Goal: Transaction & Acquisition: Download file/media

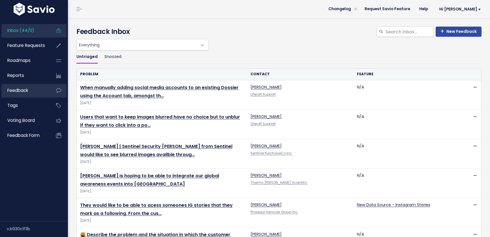
click at [24, 89] on span "Feedback" at bounding box center [17, 91] width 21 height 6
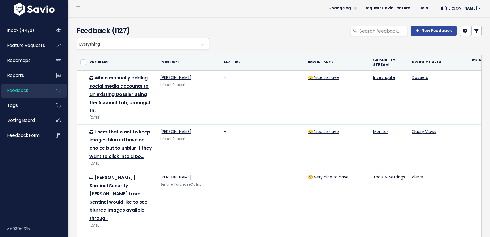
scroll to position [1, 0]
click at [472, 34] on link at bounding box center [477, 30] width 10 height 10
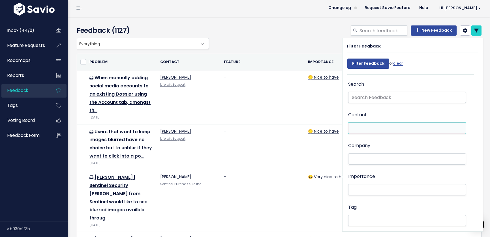
click at [365, 128] on li at bounding box center [406, 128] width 112 height 6
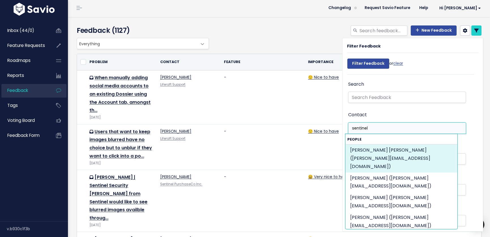
type input "sentinel"
select select "88729030"
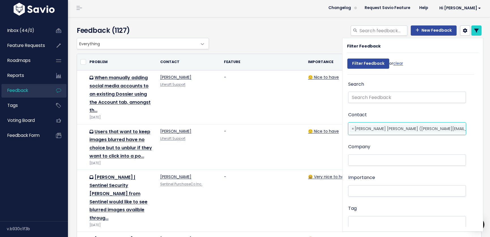
scroll to position [0, 25]
click at [445, 130] on ul "× × Payton Marino Payton Marino (payton@sentinel.security)" at bounding box center [407, 129] width 117 height 12
click at [402, 142] on li "Please enter 1 or more characters" at bounding box center [402, 142] width 112 height 12
click at [390, 142] on li "Please enter 1 or more characters" at bounding box center [402, 142] width 112 height 12
click at [363, 161] on li at bounding box center [406, 160] width 112 height 6
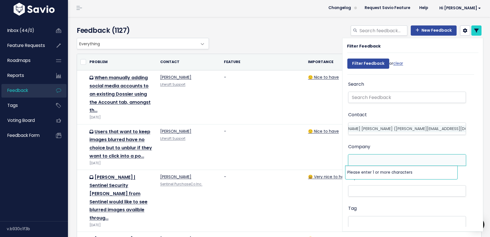
click at [369, 130] on span "Payton Marino Payton Marino (payton@sentinel.security)" at bounding box center [411, 129] width 165 height 6
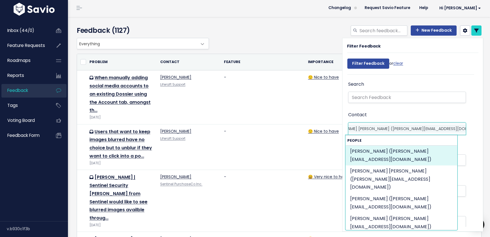
scroll to position [0, 0]
type input "Sentinel"
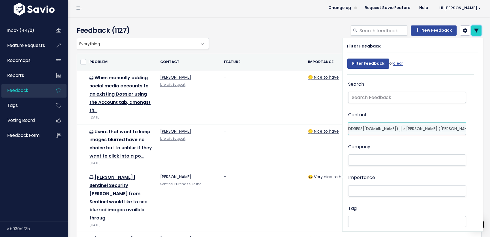
click at [474, 31] on icon at bounding box center [476, 30] width 5 height 5
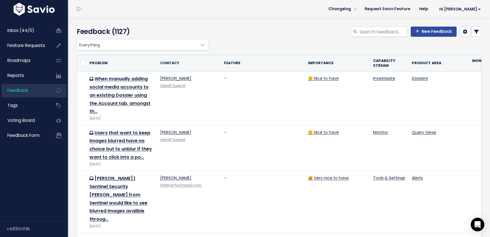
click at [463, 31] on icon at bounding box center [465, 31] width 5 height 5
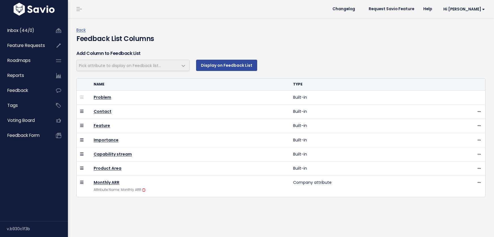
select select
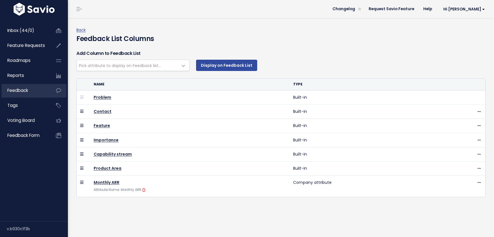
click at [22, 90] on span "Feedback" at bounding box center [17, 91] width 21 height 6
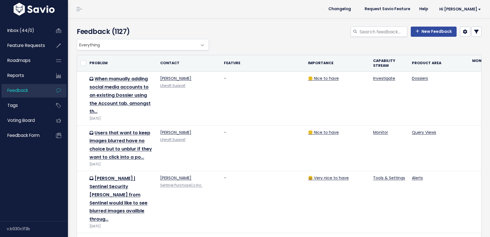
select select
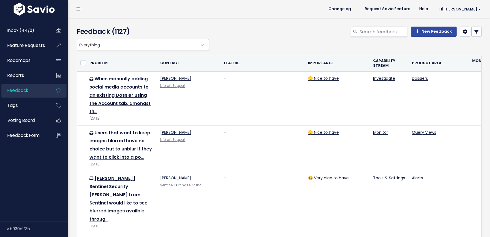
select select
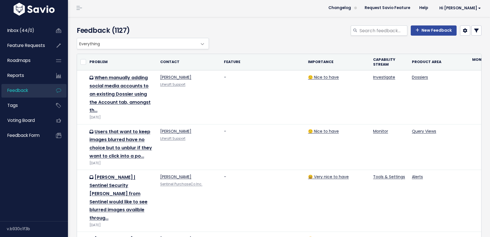
click at [474, 29] on icon at bounding box center [476, 30] width 5 height 5
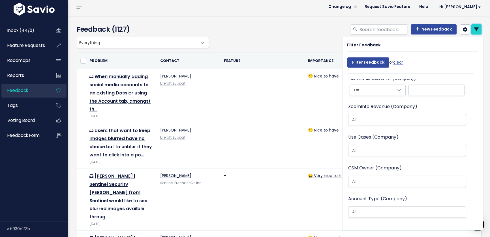
scroll to position [400, 0]
click at [367, 181] on input "search" at bounding box center [364, 183] width 28 height 6
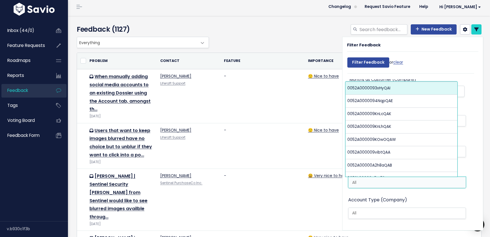
click at [357, 209] on ul at bounding box center [407, 213] width 117 height 11
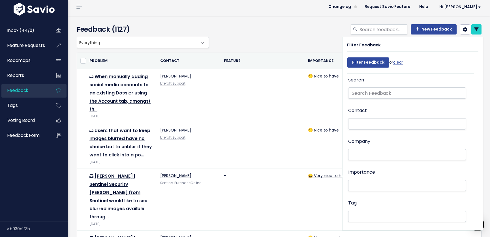
scroll to position [0, 0]
click at [369, 158] on li at bounding box center [406, 158] width 112 height 6
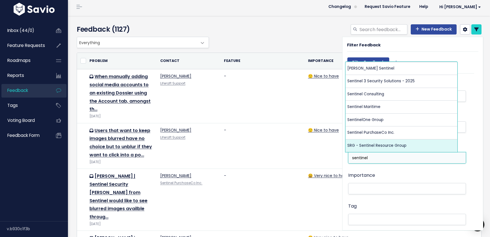
type input "sentinel"
select select "15061421"
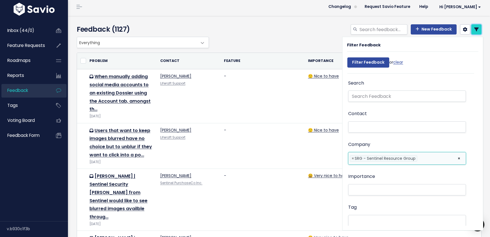
click at [476, 32] on link at bounding box center [477, 29] width 10 height 10
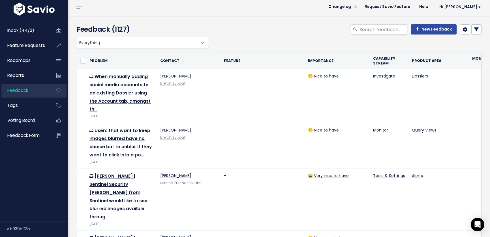
click at [474, 29] on icon at bounding box center [476, 29] width 5 height 5
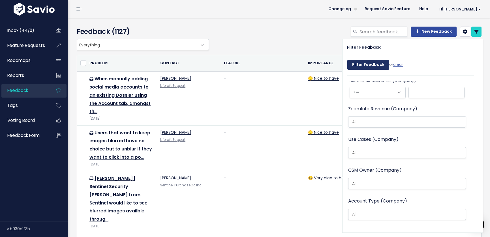
click at [368, 66] on input "Filter Feedback" at bounding box center [369, 65] width 42 height 10
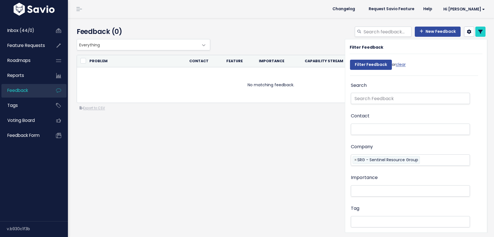
select select
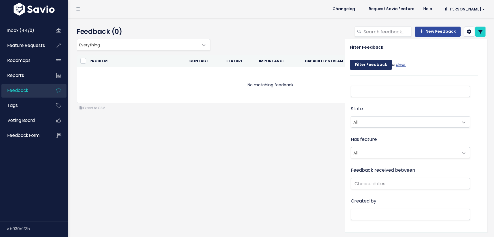
scroll to position [402, 0]
select select
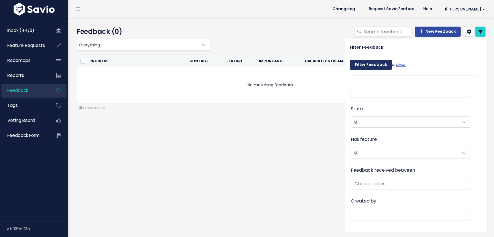
select select
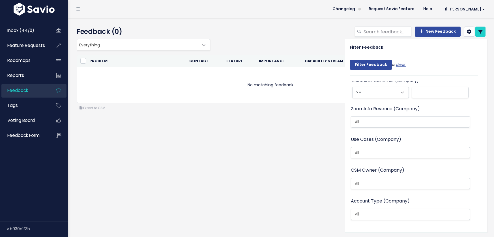
scroll to position [0, 0]
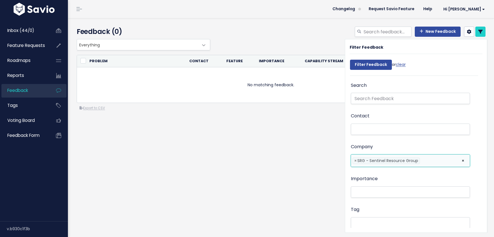
click at [425, 161] on li at bounding box center [440, 161] width 36 height 6
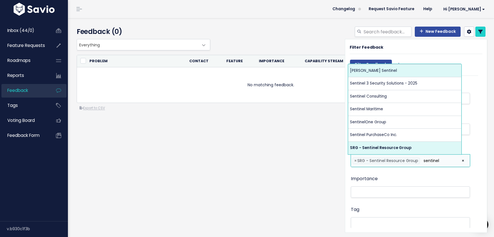
type input "sentinel"
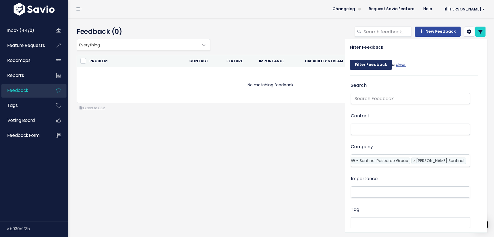
click at [376, 65] on input "Filter Feedback" at bounding box center [371, 65] width 42 height 10
select select
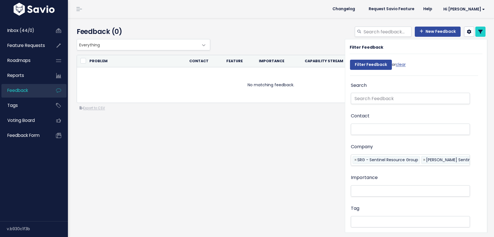
select select
click at [479, 30] on icon at bounding box center [481, 31] width 5 height 5
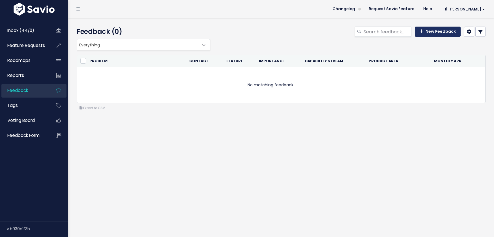
click at [427, 33] on link "New Feedback" at bounding box center [438, 32] width 46 height 10
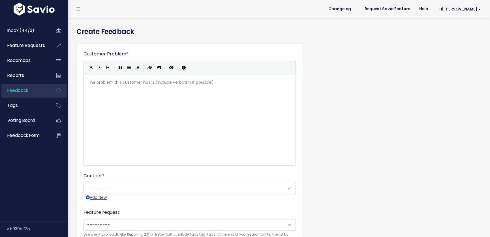
scroll to position [1, 0]
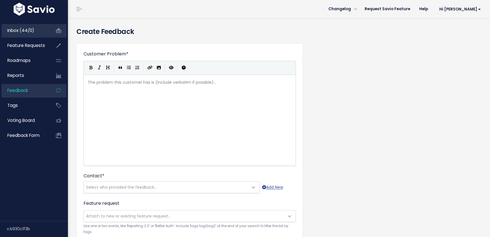
click at [9, 32] on span "Inbox (44/0)" at bounding box center [20, 30] width 27 height 6
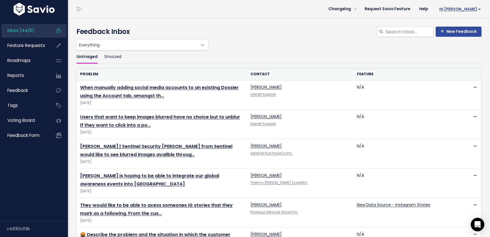
click at [460, 9] on span "Hi [PERSON_NAME]" at bounding box center [461, 9] width 42 height 4
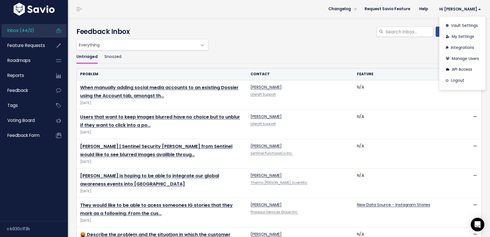
click at [394, 61] on ul "Untriaged Snoozed" at bounding box center [278, 56] width 405 height 13
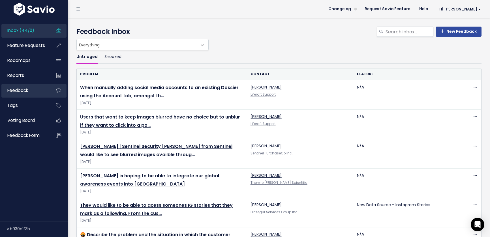
click at [23, 91] on span "Feedback" at bounding box center [17, 91] width 21 height 6
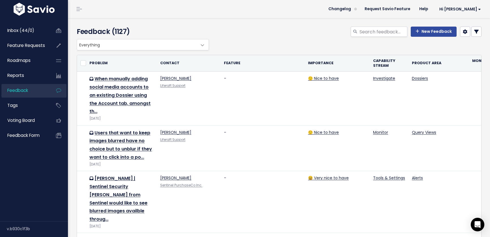
click at [475, 31] on link at bounding box center [477, 32] width 10 height 10
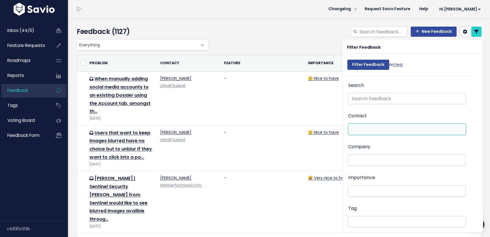
click at [371, 128] on li at bounding box center [406, 130] width 112 height 6
click at [367, 140] on li "Please enter 1 or more characters" at bounding box center [402, 142] width 112 height 12
drag, startPoint x: 369, startPoint y: 129, endPoint x: 273, endPoint y: 136, distance: 96.0
click at [369, 129] on li at bounding box center [406, 130] width 112 height 6
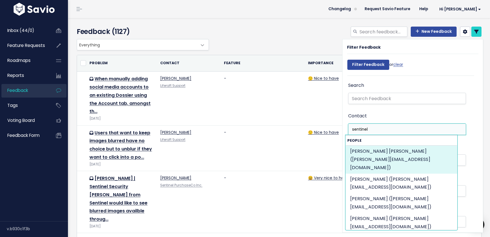
type input "sentinel"
select select "88729030"
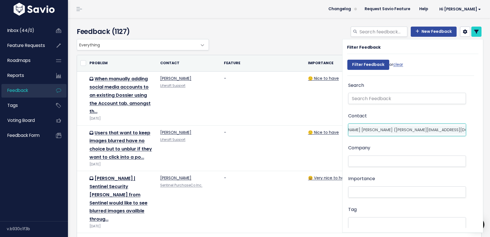
click at [447, 128] on ul "× × Payton Marino Payton Marino (payton@sentinel.security)" at bounding box center [407, 130] width 117 height 12
click at [376, 142] on li "Please enter 1 or more characters" at bounding box center [402, 143] width 112 height 12
click at [363, 144] on li "Please enter 1 or more characters" at bounding box center [402, 143] width 112 height 12
drag, startPoint x: 344, startPoint y: 146, endPoint x: 348, endPoint y: 145, distance: 3.9
click at [346, 145] on div "Search Contact Payton Marino Payton Marino (payton@sentinel.security) × × Payto…" at bounding box center [408, 155] width 131 height 147
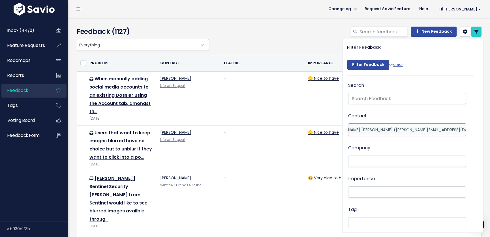
click at [446, 127] on ul "× × Payton Marino Payton Marino (payton@sentinel.security)" at bounding box center [407, 130] width 117 height 12
click at [447, 129] on ul "× × Payton Marino Payton Marino (payton@sentinel.security)" at bounding box center [407, 130] width 117 height 12
click at [449, 127] on ul "× × Payton Marino Payton Marino (payton@sentinel.security)" at bounding box center [407, 130] width 117 height 12
click at [413, 146] on li "Please enter 1 or more characters" at bounding box center [402, 143] width 112 height 12
click at [412, 144] on li "Please enter 1 or more characters" at bounding box center [402, 143] width 112 height 12
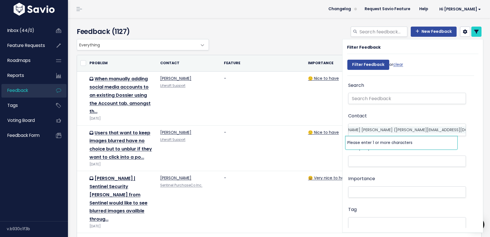
drag, startPoint x: 381, startPoint y: 142, endPoint x: 366, endPoint y: 139, distance: 15.1
click at [380, 142] on li "Please enter 1 or more characters" at bounding box center [402, 143] width 112 height 12
click at [353, 137] on li "Please enter 1 or more characters" at bounding box center [402, 143] width 112 height 12
click at [490, 129] on input "search" at bounding box center [499, 130] width 3 height 6
click at [490, 131] on input "search" at bounding box center [499, 130] width 3 height 6
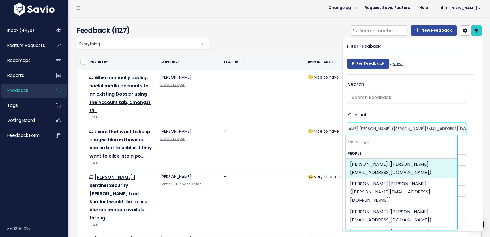
scroll to position [0, 28]
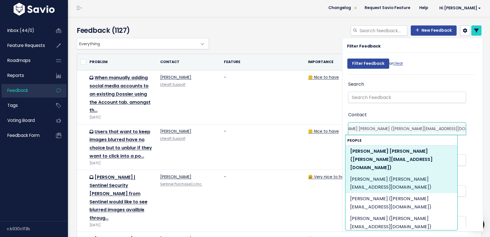
type input "sentinel"
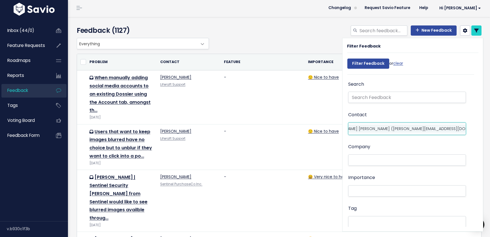
scroll to position [0, 111]
click at [442, 129] on ul "× × Payton Marino Payton Marino (payton@sentinel.security) × Blake Bull (blake.…" at bounding box center [407, 129] width 117 height 12
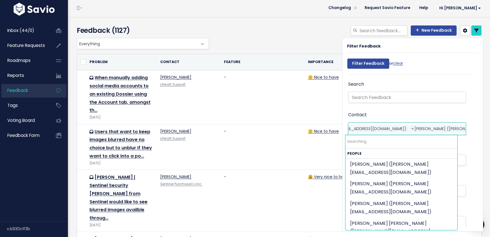
scroll to position [0, 114]
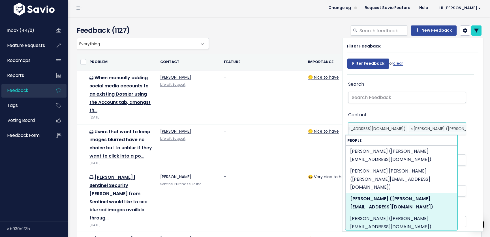
type input "sentinel"
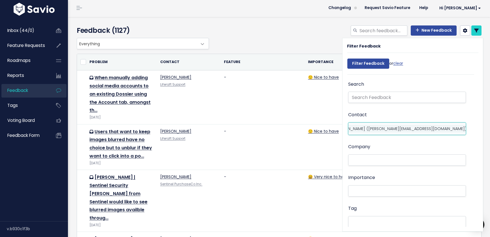
click at [442, 133] on ul "× × Payton Marino Payton Marino (payton@sentinel.security) × Blake Bull (blake.…" at bounding box center [407, 129] width 117 height 12
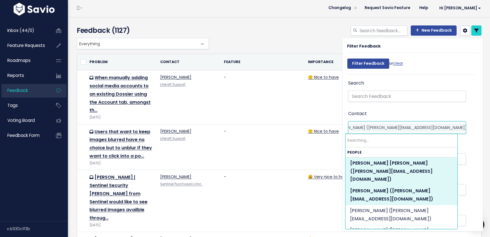
scroll to position [0, 197]
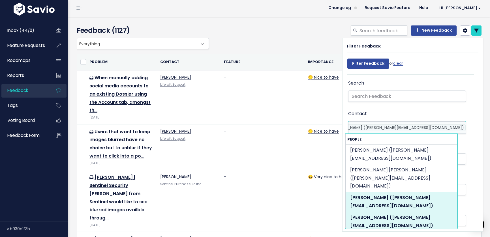
type input "sentinel"
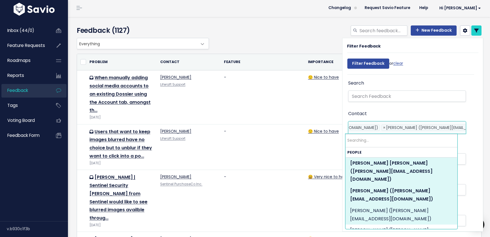
scroll to position [0, 283]
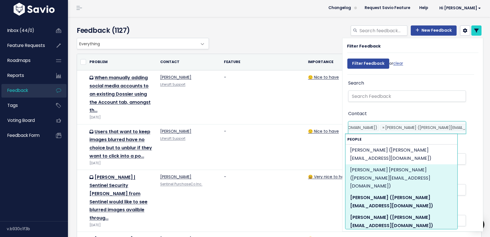
type input "sentinel"
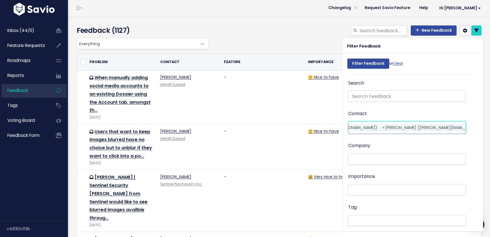
scroll to position [0, 376]
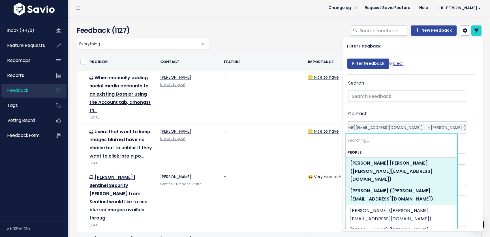
scroll to position [0, 379]
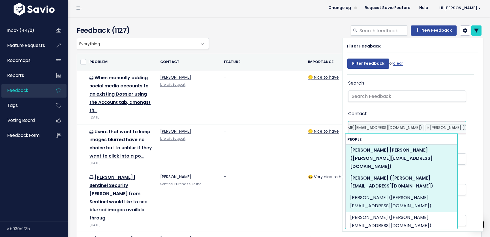
type input "sentinel"
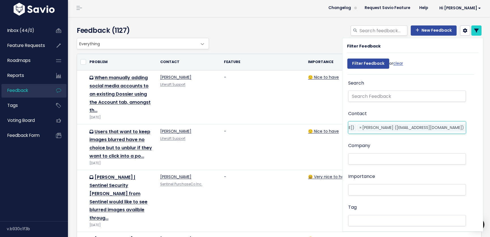
click at [446, 126] on ul "× × Payton Marino Payton Marino (payton@sentinel.security) × Blake Bull (blake.…" at bounding box center [407, 128] width 117 height 12
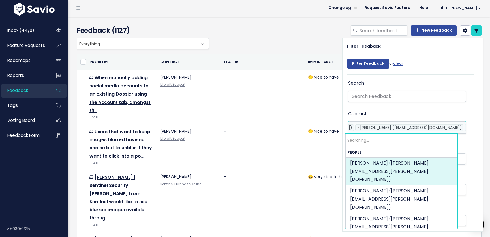
scroll to position [0, 450]
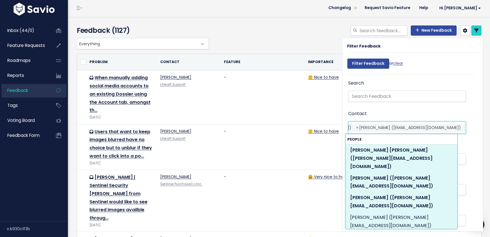
type input "sentinel"
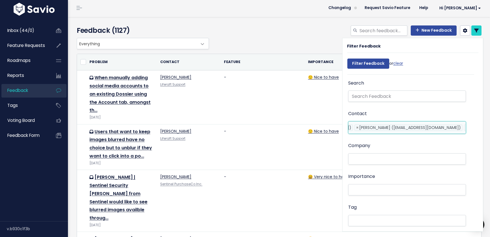
scroll to position [0, 512]
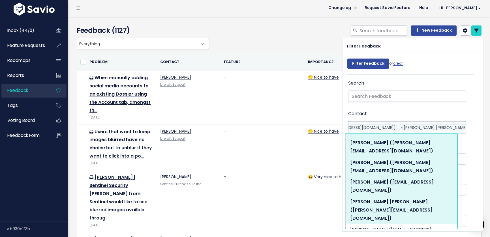
scroll to position [60, 0]
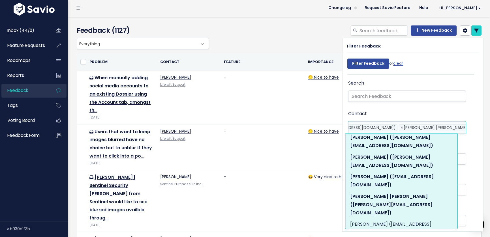
type input "sentinel"
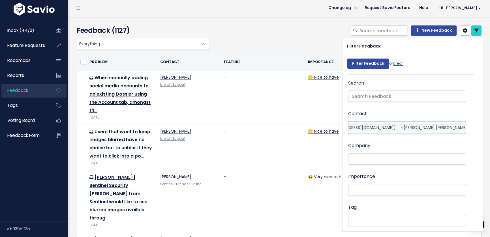
scroll to position [0, 593]
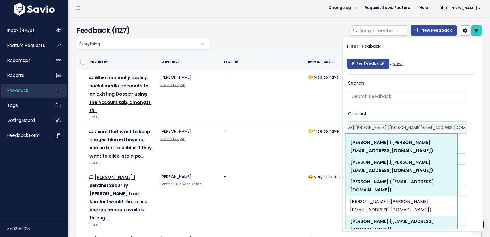
scroll to position [60, 0]
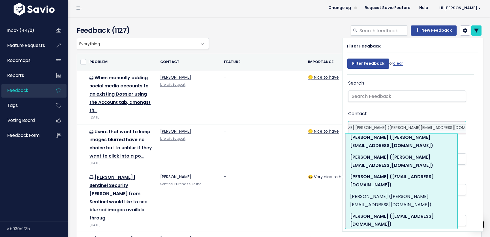
type input "sentinel"
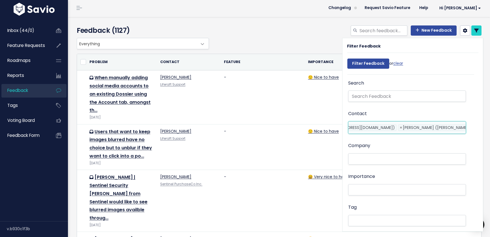
click at [445, 127] on ul "× × Payton Marino Payton Marino (payton@sentinel.security) × Blake Bull (blake.…" at bounding box center [407, 128] width 117 height 12
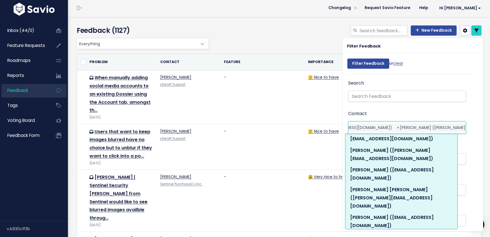
scroll to position [69, 0]
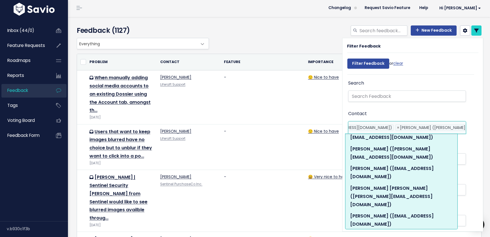
type input "sentinel"
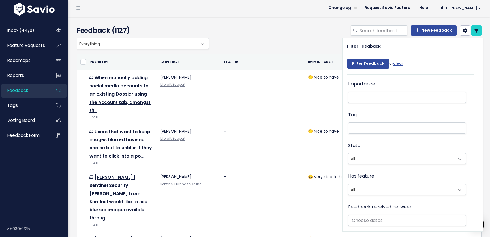
scroll to position [5, 0]
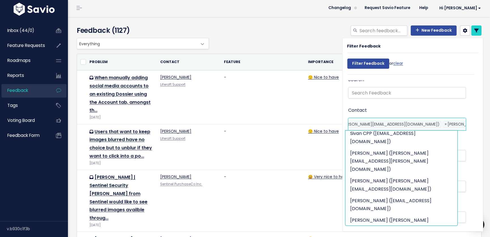
scroll to position [308, 0]
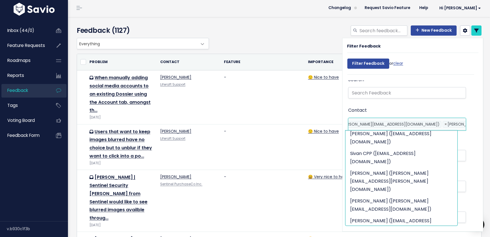
type input "sentinel"
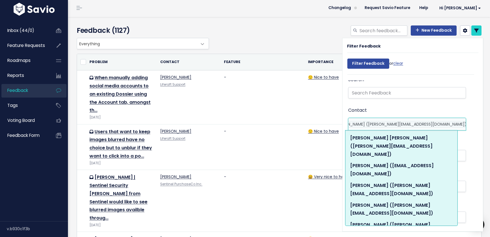
scroll to position [134, 0]
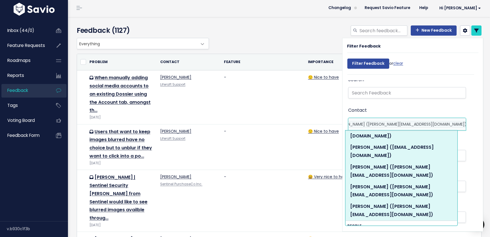
type input "sentinel"
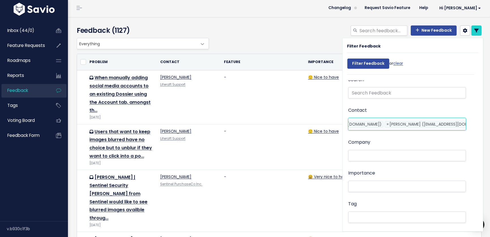
click at [447, 123] on ul "× × Payton Marino Payton Marino (payton@sentinel.security) × Blake Bull (blake.…" at bounding box center [407, 124] width 117 height 12
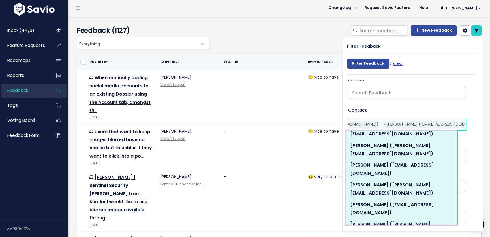
scroll to position [125, 0]
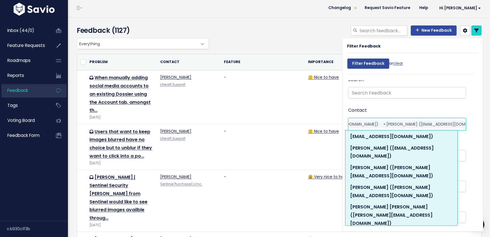
type input "sentinel"
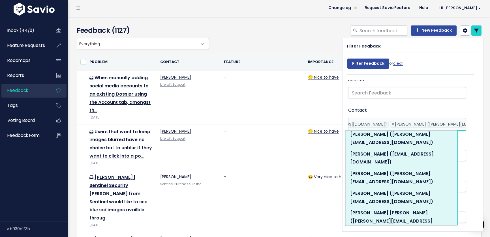
scroll to position [181, 0]
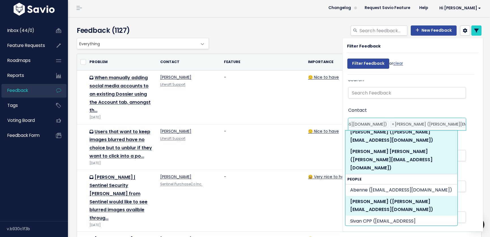
type input "sentinel"
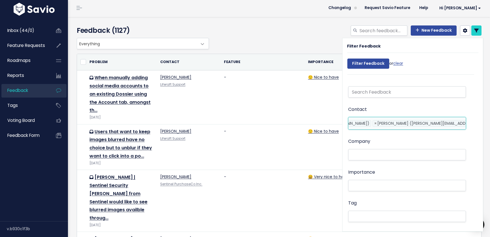
scroll to position [0, 0]
click at [447, 121] on ul "× × Payton Marino Payton Marino (payton@sentinel.security) × Blake Bull (blake.…" at bounding box center [407, 123] width 117 height 12
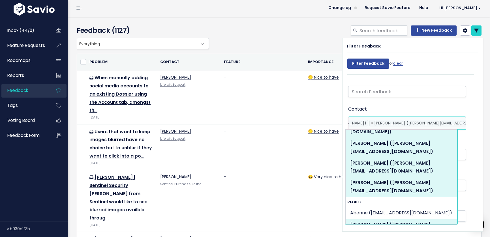
scroll to position [156, 0]
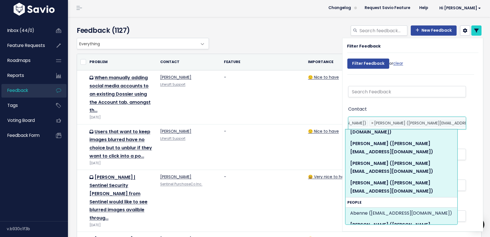
type input "sentinel"
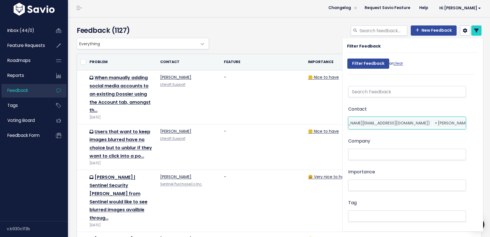
click at [446, 123] on ul "× × Payton Marino Payton Marino (payton@sentinel.security) × Blake Bull (blake.…" at bounding box center [407, 123] width 117 height 12
click at [445, 123] on ul "× × Payton Marino Payton Marino (payton@sentinel.security) × Blake Bull (blake.…" at bounding box center [407, 123] width 117 height 12
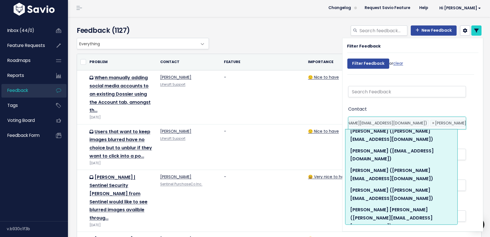
scroll to position [132, 0]
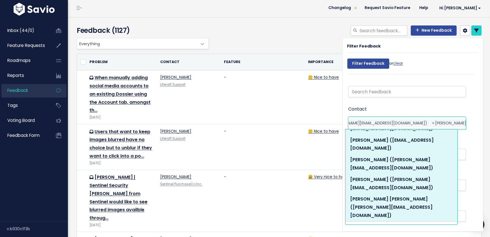
type input "sentinel"
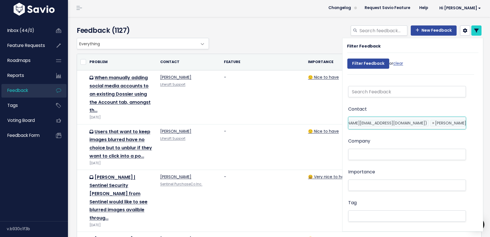
scroll to position [0, 1419]
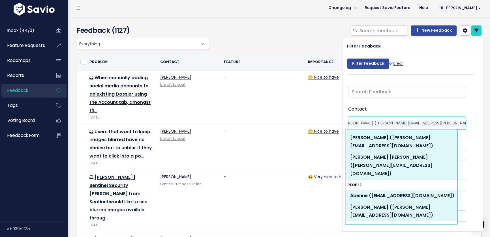
scroll to position [217, 0]
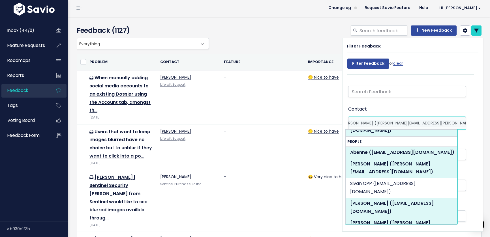
type input "sentinel"
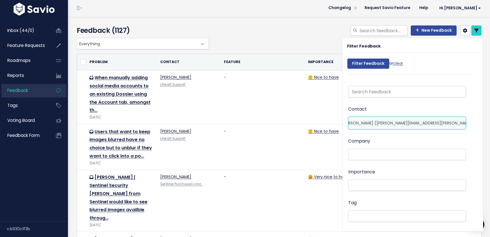
scroll to position [0, 1572]
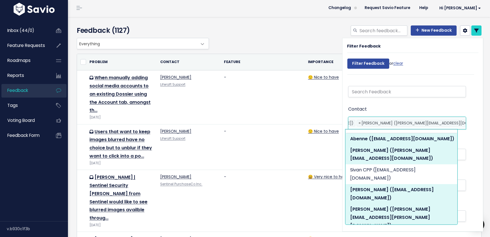
scroll to position [231, 0]
type input "sentinel"
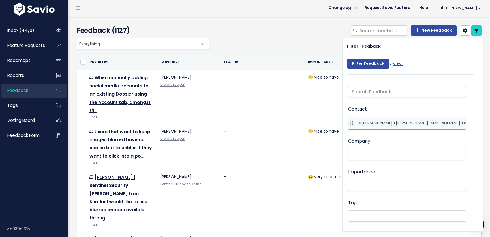
scroll to position [0, 1659]
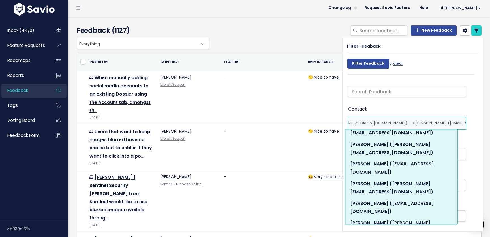
scroll to position [231, 0]
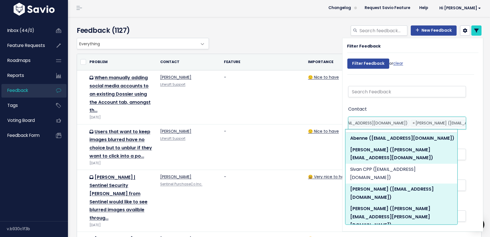
type input "sentinel"
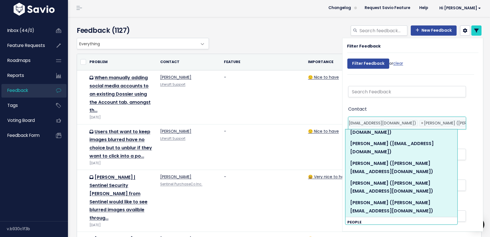
scroll to position [231, 0]
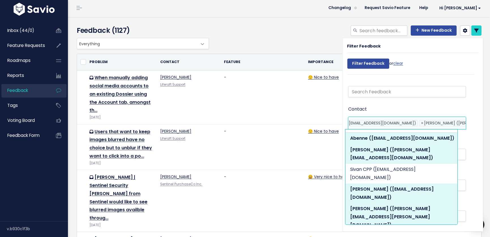
type input "sentinel"
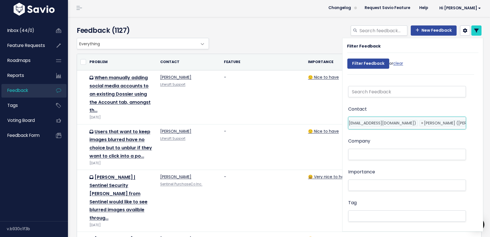
scroll to position [0, 1840]
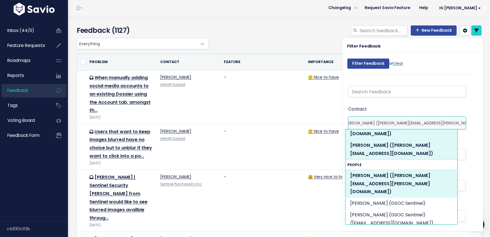
scroll to position [416, 0]
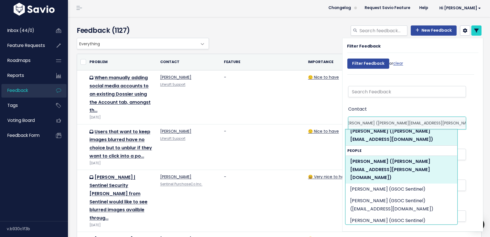
type input "sentinel"
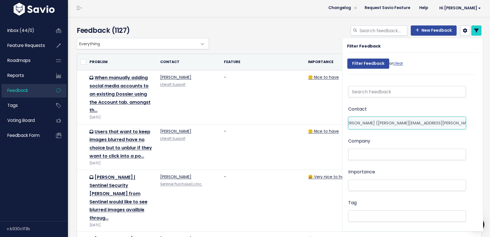
scroll to position [0, 1961]
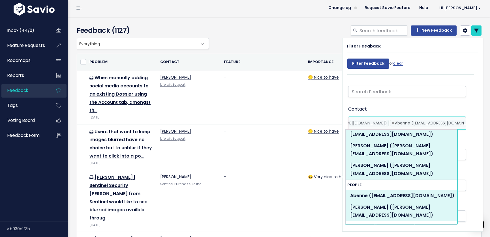
scroll to position [163, 0]
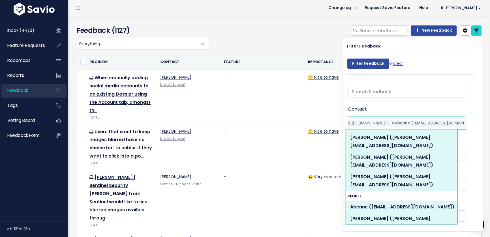
type input "sentinel"
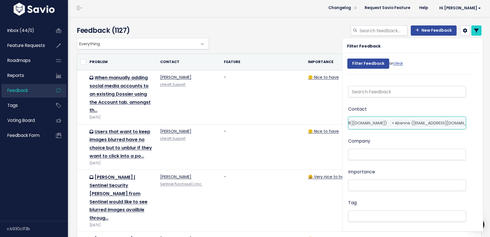
scroll to position [0, 2039]
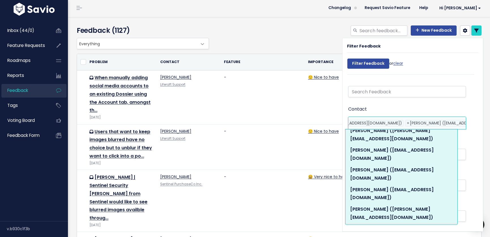
scroll to position [329, 0]
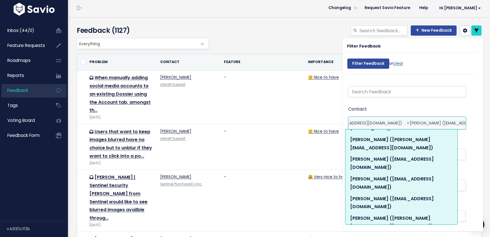
type input "sentinel"
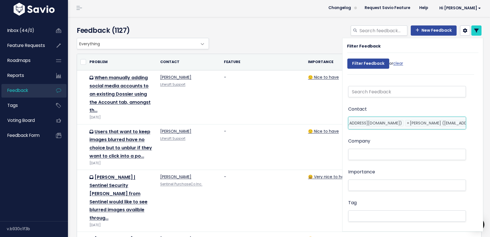
scroll to position [0, 2099]
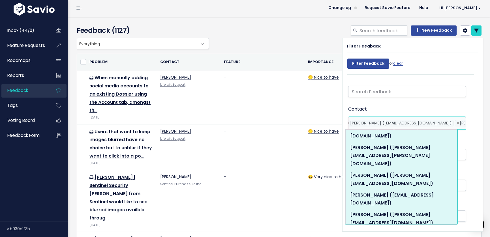
scroll to position [327, 0]
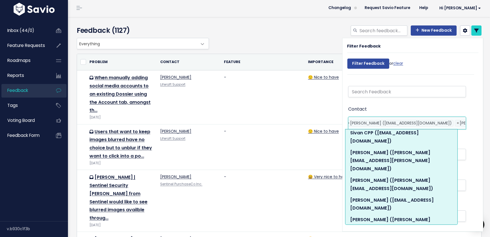
type input "sentinel"
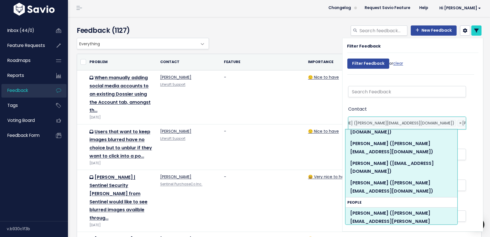
scroll to position [353, 0]
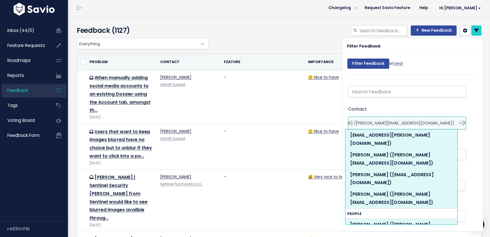
type input "sentinel"
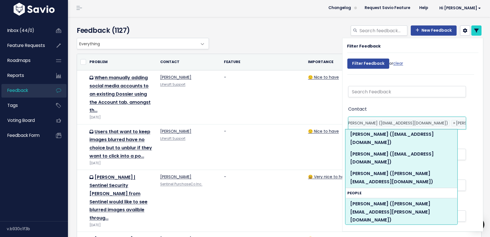
scroll to position [367, 0]
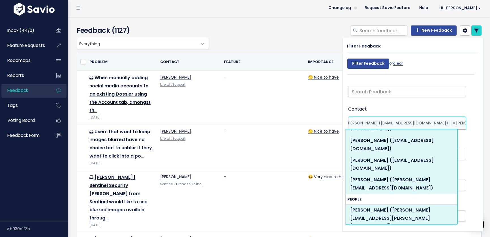
type input "sentinel"
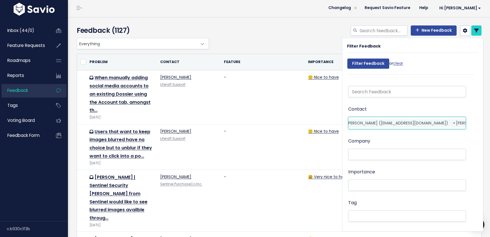
scroll to position [0, 2474]
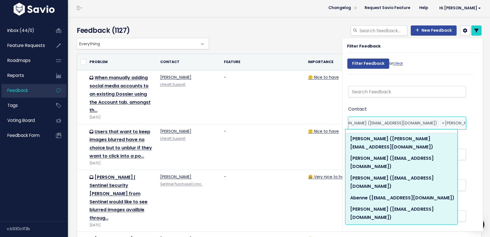
scroll to position [332, 0]
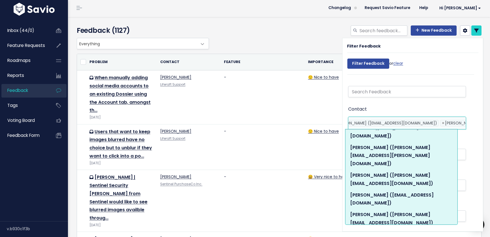
type input "sentinel"
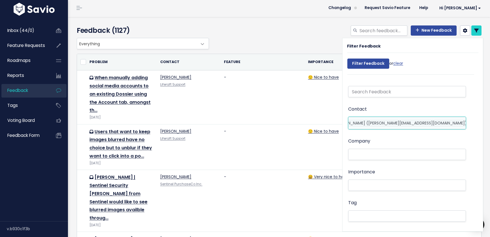
type input "e"
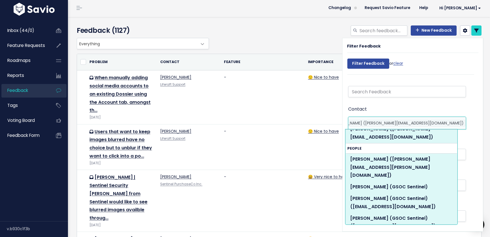
scroll to position [414, 0]
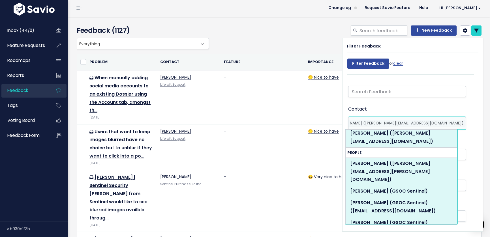
type input "sentinel"
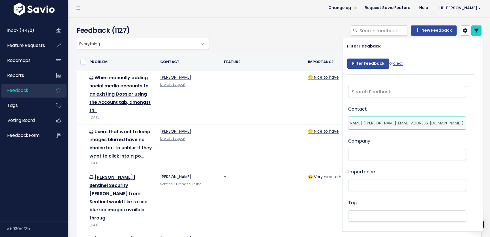
scroll to position [0, 2704]
click at [447, 123] on ul "× × Payton Marino Payton Marino (payton@sentinel.security) × Blake Bull (blake.…" at bounding box center [407, 123] width 117 height 12
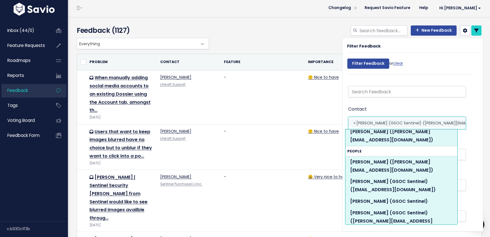
scroll to position [416, 0]
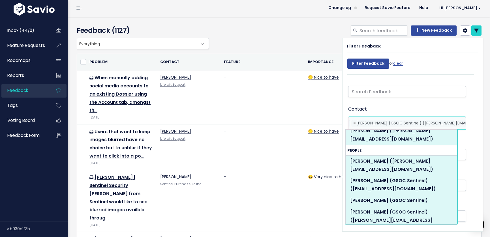
type input "sentinel"
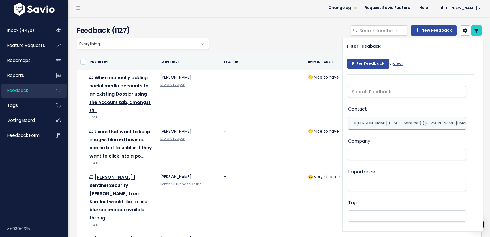
scroll to position [0, 2843]
click at [446, 121] on ul "× × Payton Marino Payton Marino (payton@sentinel.security) × Blake Bull (blake.…" at bounding box center [407, 123] width 117 height 12
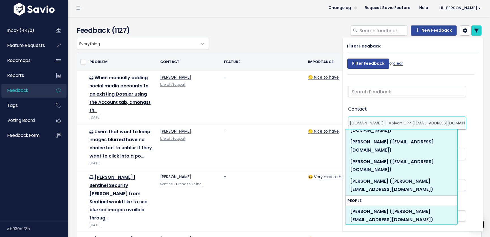
scroll to position [364, 0]
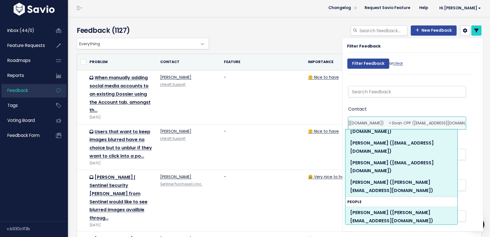
type input "sentinel"
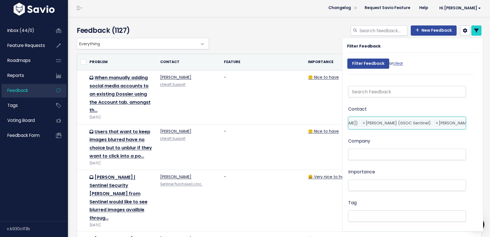
click at [448, 124] on ul "× × Payton Marino Payton Marino (payton@sentinel.security) × Blake Bull (blake.…" at bounding box center [407, 123] width 117 height 12
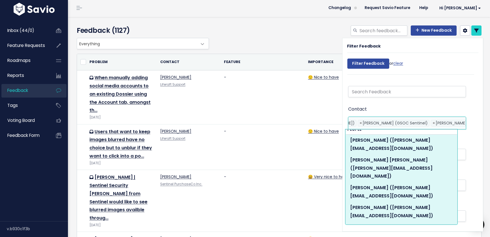
scroll to position [0, 0]
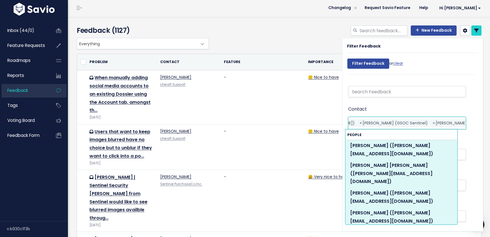
type input "sentinel"
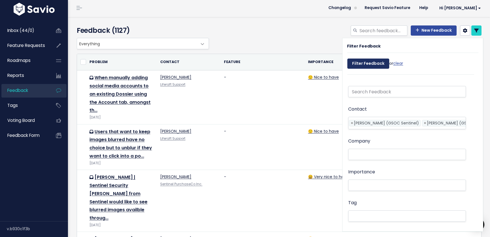
click at [365, 61] on input "Filter Feedback" at bounding box center [369, 64] width 42 height 10
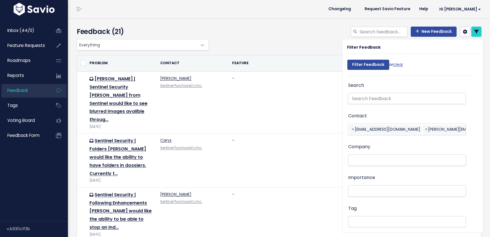
select select
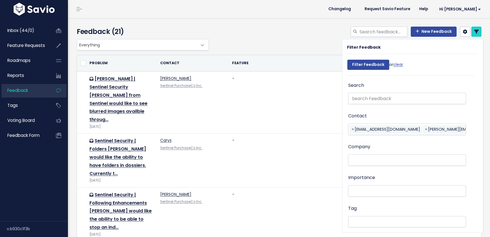
select select
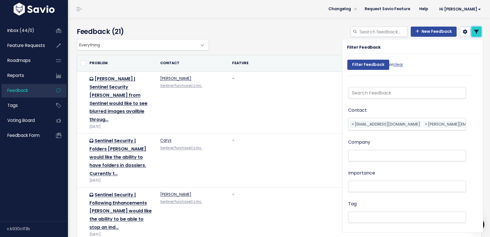
click at [474, 32] on icon at bounding box center [476, 31] width 5 height 5
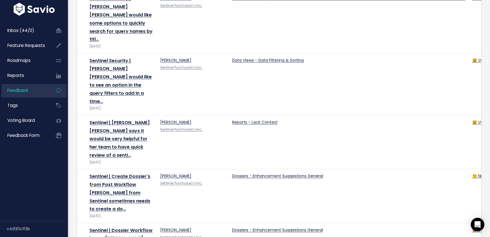
scroll to position [831, 0]
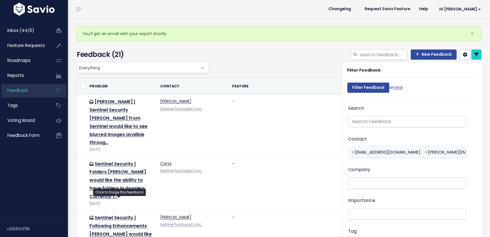
select select
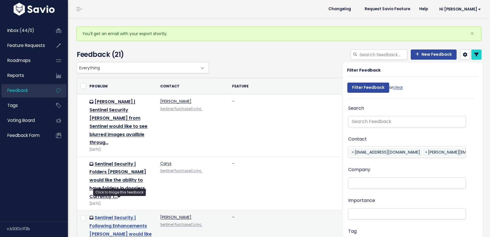
select select
